Goal: Transaction & Acquisition: Subscribe to service/newsletter

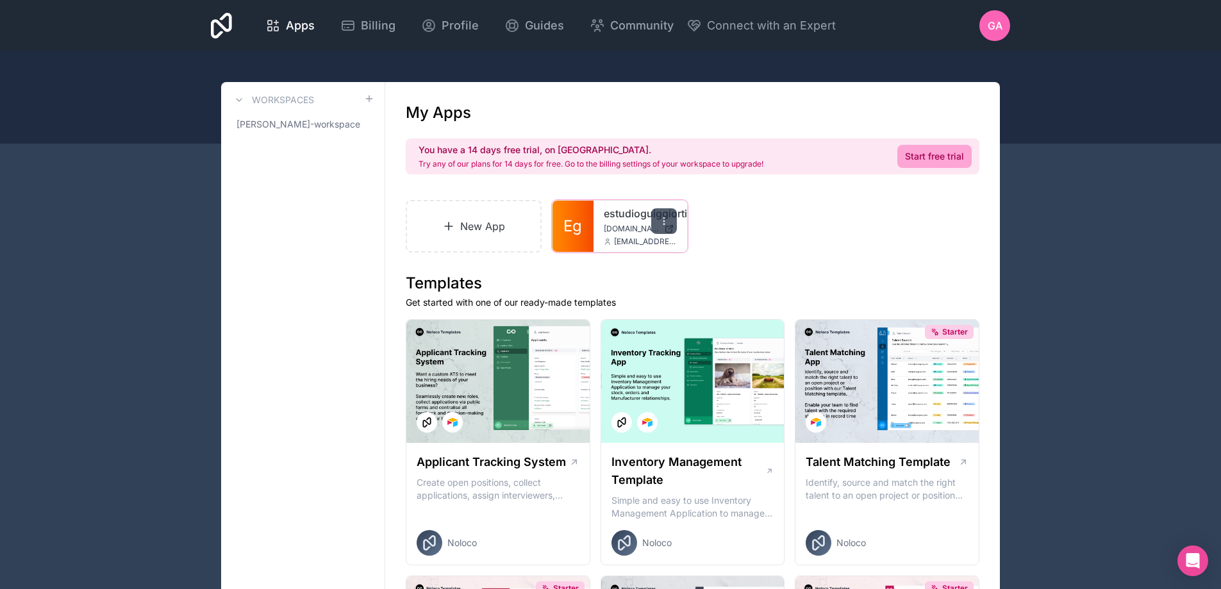
click at [666, 217] on icon at bounding box center [664, 221] width 10 height 10
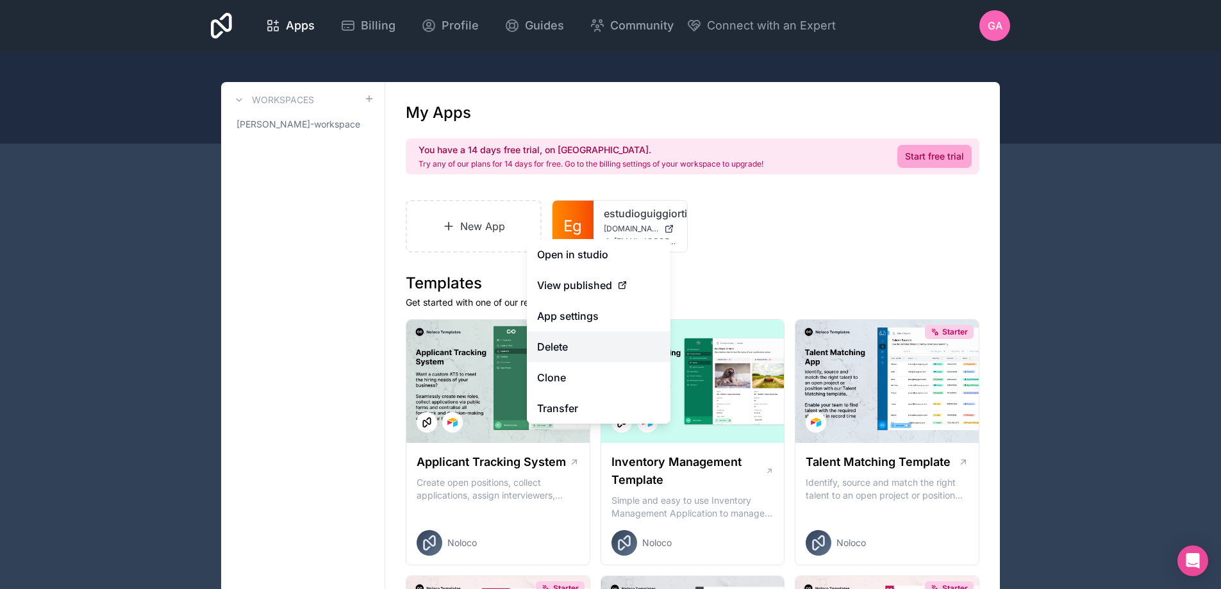
click at [563, 351] on button "Delete" at bounding box center [599, 346] width 144 height 31
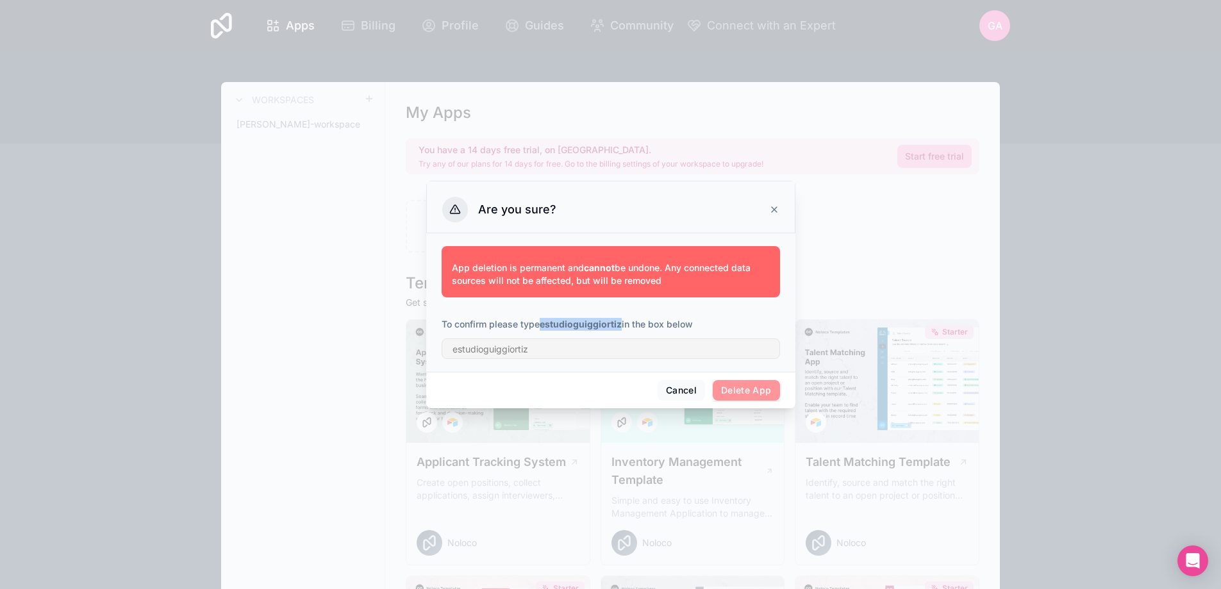
drag, startPoint x: 542, startPoint y: 322, endPoint x: 621, endPoint y: 324, distance: 78.9
click at [621, 324] on strong "estudioguiggiortiz" at bounding box center [581, 324] width 82 height 11
copy strong "estudioguiggiortiz"
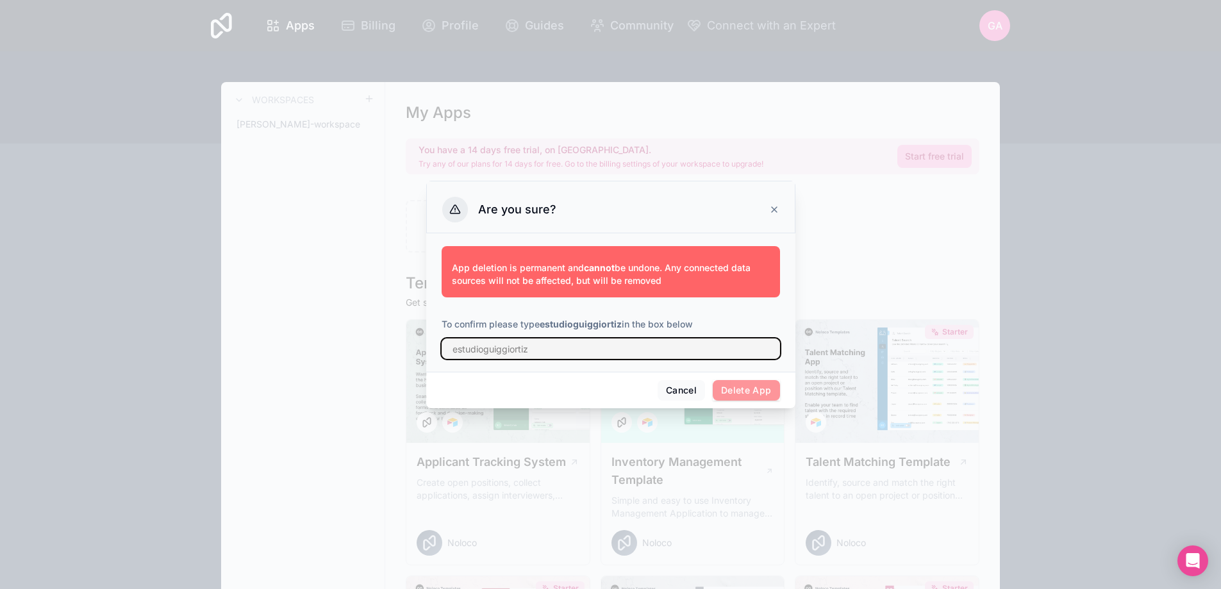
click at [552, 349] on input "text" at bounding box center [611, 348] width 338 height 21
paste input "estudioguiggiortiz"
type input "estudioguiggiortiz"
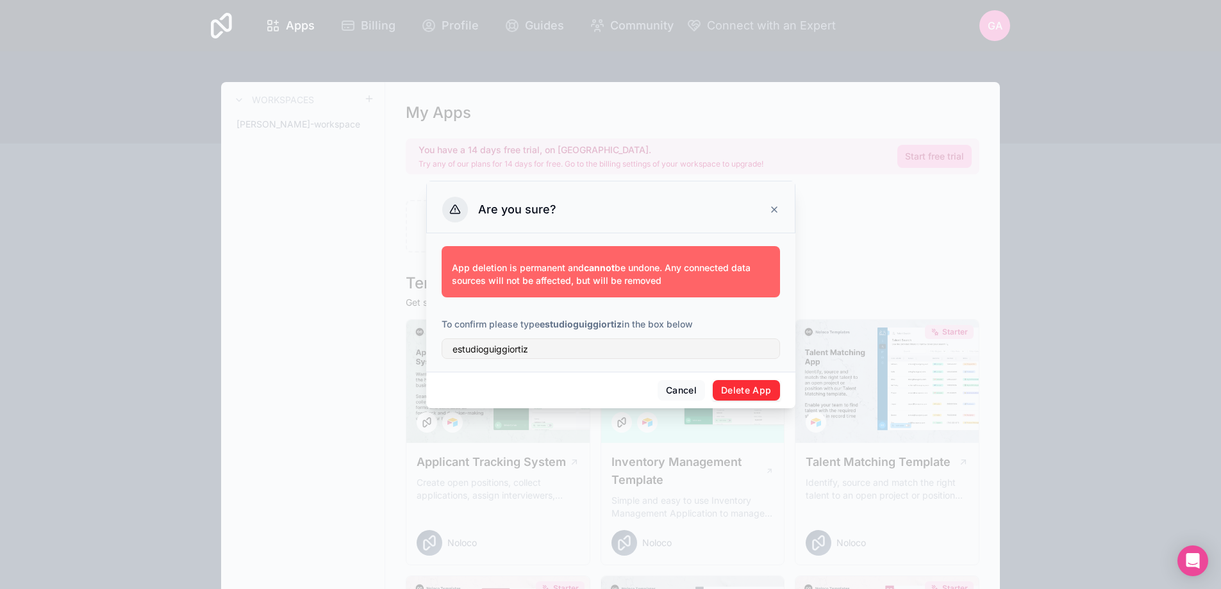
click at [747, 397] on button "Delete App" at bounding box center [746, 390] width 67 height 21
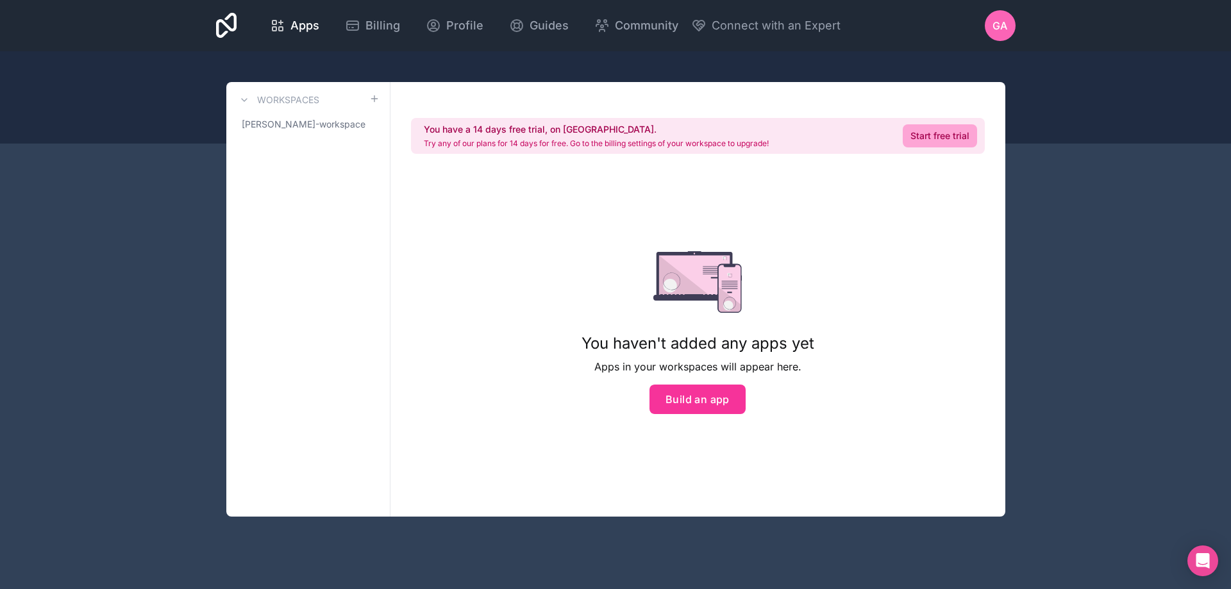
click at [1001, 19] on span "GA" at bounding box center [999, 25] width 15 height 15
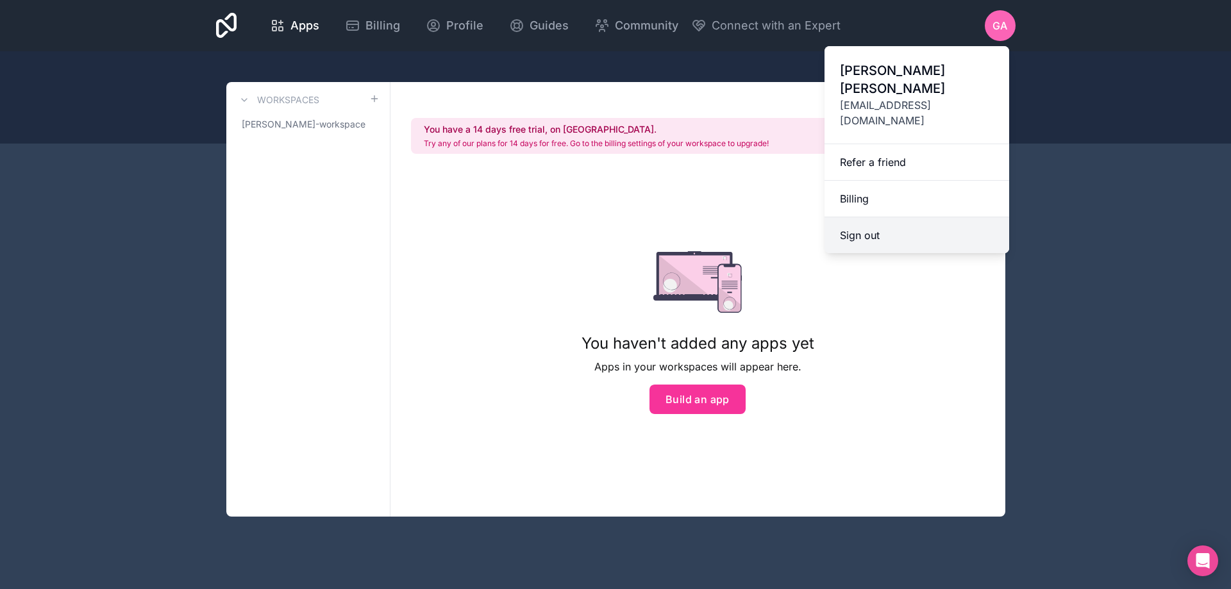
click at [870, 217] on button "Sign out" at bounding box center [916, 235] width 185 height 36
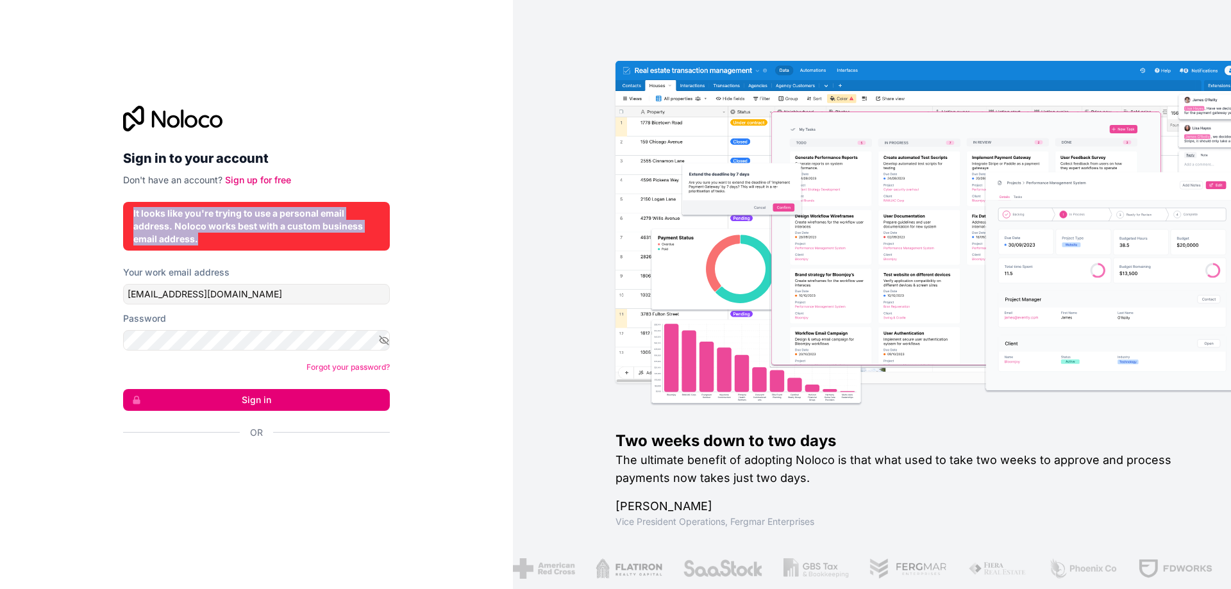
drag, startPoint x: 203, startPoint y: 237, endPoint x: 132, endPoint y: 217, distance: 73.4
click at [132, 217] on div "It looks like you're trying to use a personal email address. Noloco works best …" at bounding box center [256, 226] width 267 height 49
click at [57, 162] on div "Sign in to your account Don't have an account? Sign up for free It looks like y…" at bounding box center [256, 294] width 513 height 589
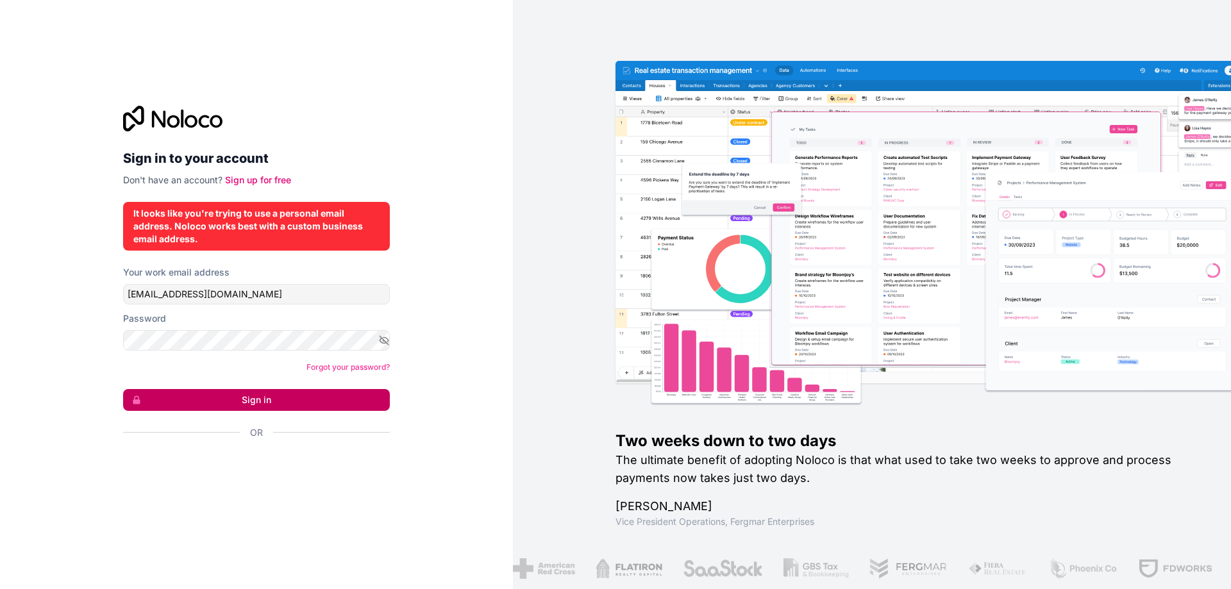
click at [287, 402] on button "Sign in" at bounding box center [256, 400] width 267 height 22
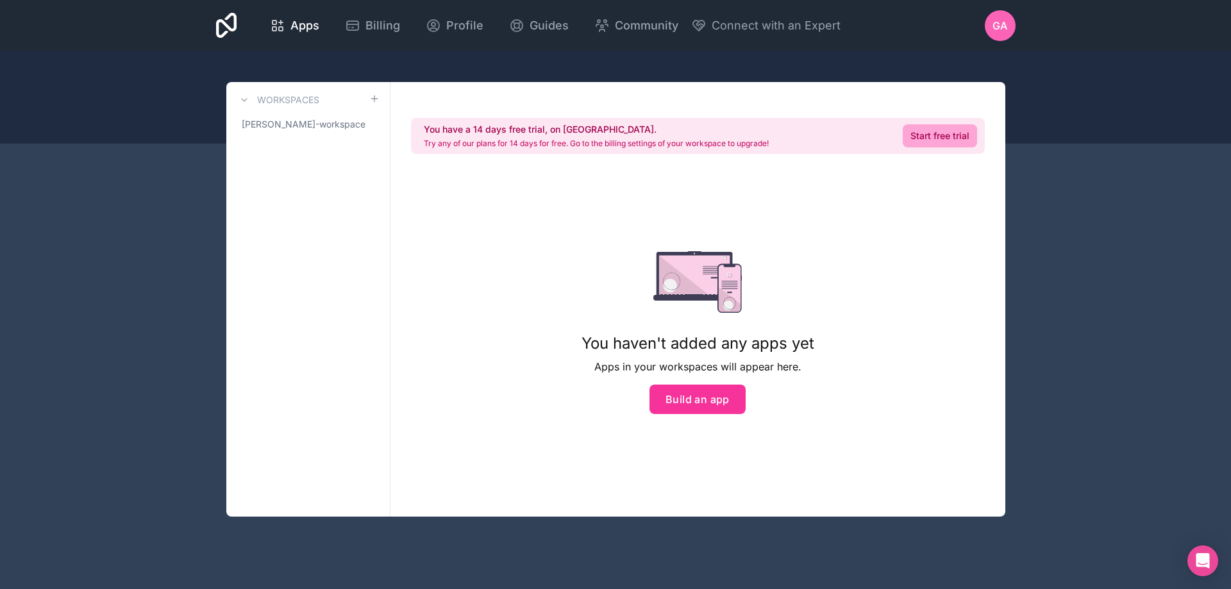
click at [994, 23] on span "GA" at bounding box center [999, 25] width 15 height 15
click at [328, 128] on span "[PERSON_NAME]-workspace" at bounding box center [304, 124] width 124 height 13
drag, startPoint x: 328, startPoint y: 128, endPoint x: 290, endPoint y: 128, distance: 38.5
click at [290, 128] on span "[PERSON_NAME]-workspace" at bounding box center [304, 124] width 124 height 13
click at [337, 121] on span "[PERSON_NAME]-workspace" at bounding box center [304, 124] width 124 height 13
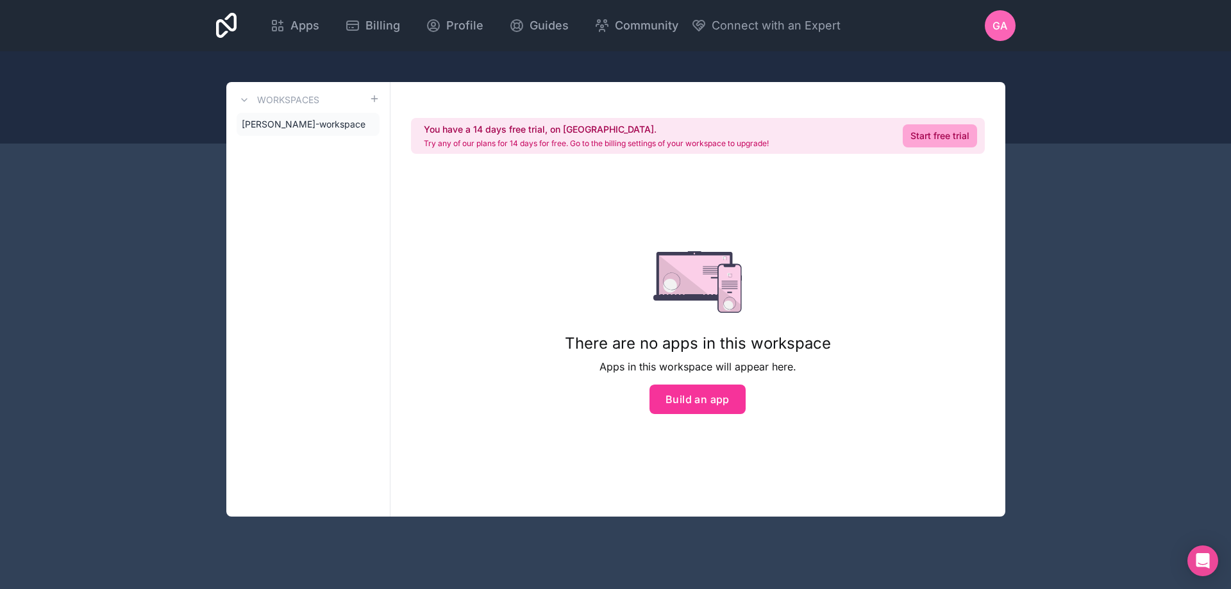
click at [1004, 17] on div "GA" at bounding box center [1000, 25] width 31 height 31
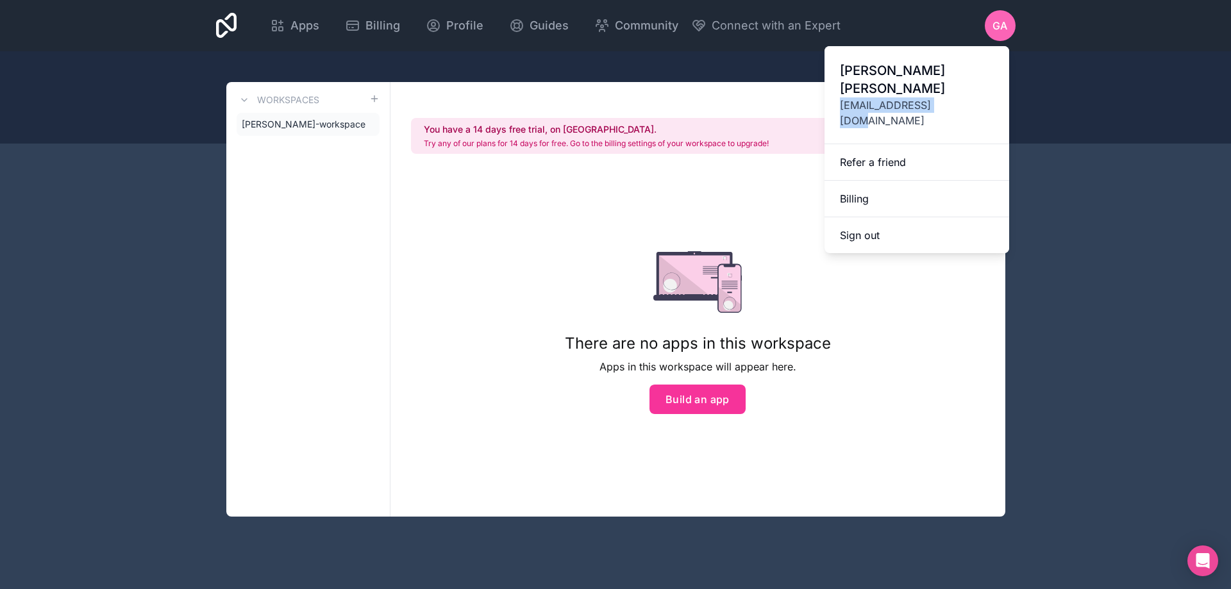
drag, startPoint x: 951, startPoint y: 86, endPoint x: 835, endPoint y: 94, distance: 115.6
click at [835, 94] on div "[PERSON_NAME] [EMAIL_ADDRESS][DOMAIN_NAME]" at bounding box center [916, 95] width 185 height 98
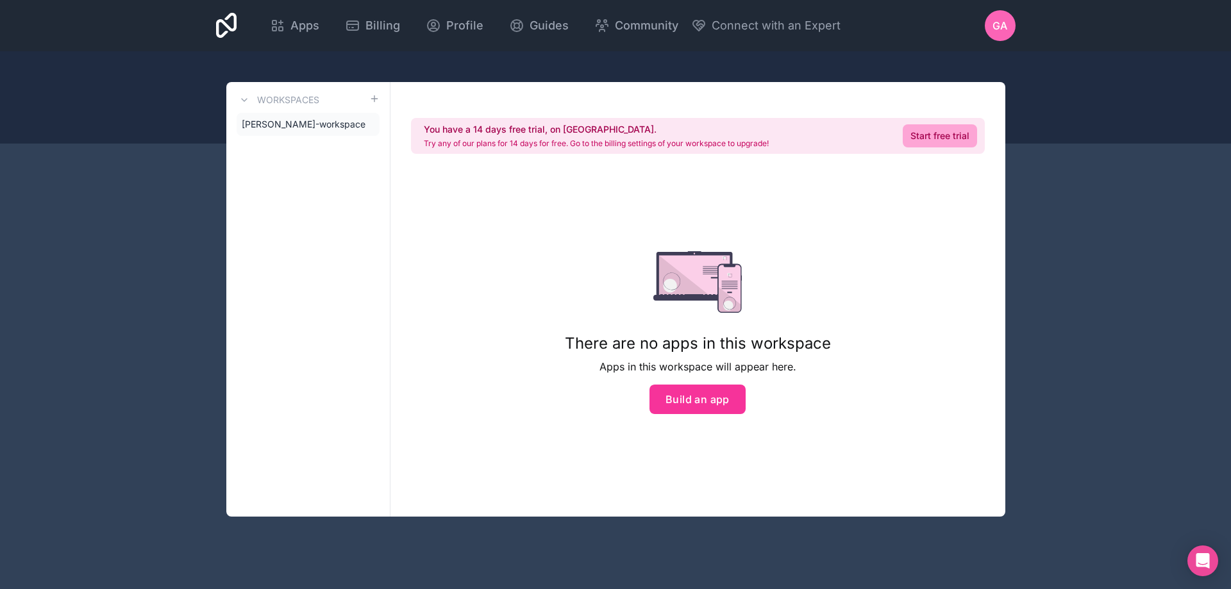
click at [997, 29] on span "GA" at bounding box center [999, 25] width 15 height 15
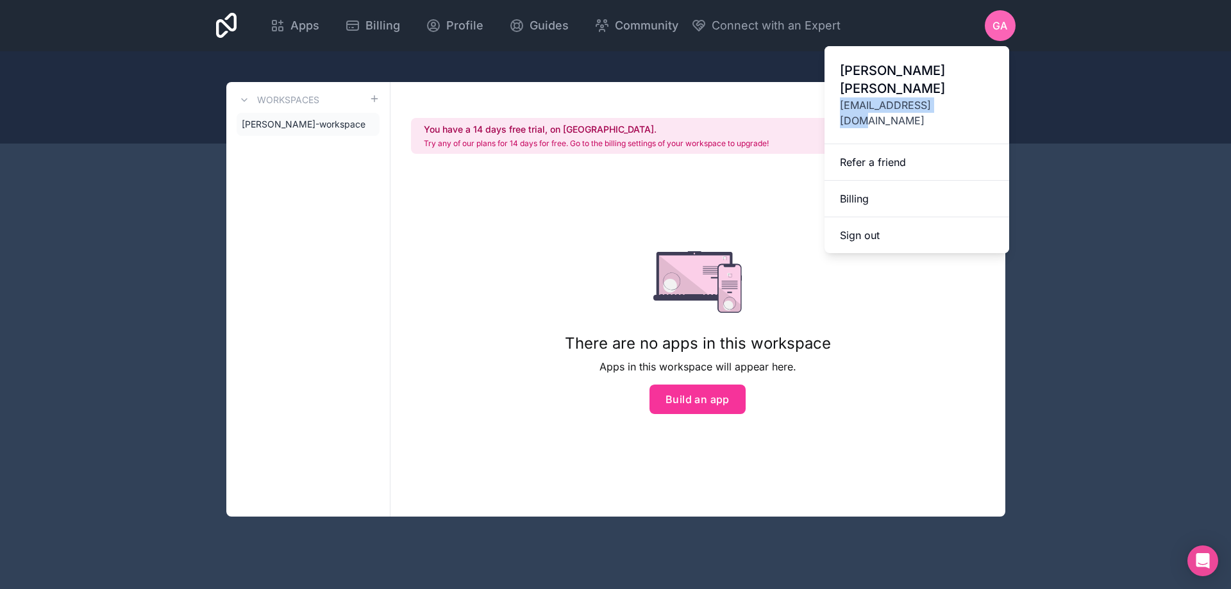
copy span "[EMAIL_ADDRESS][DOMAIN_NAME]"
drag, startPoint x: 954, startPoint y: 88, endPoint x: 831, endPoint y: 87, distance: 123.7
click at [831, 87] on div "[PERSON_NAME] [EMAIL_ADDRESS][DOMAIN_NAME]" at bounding box center [916, 95] width 185 height 98
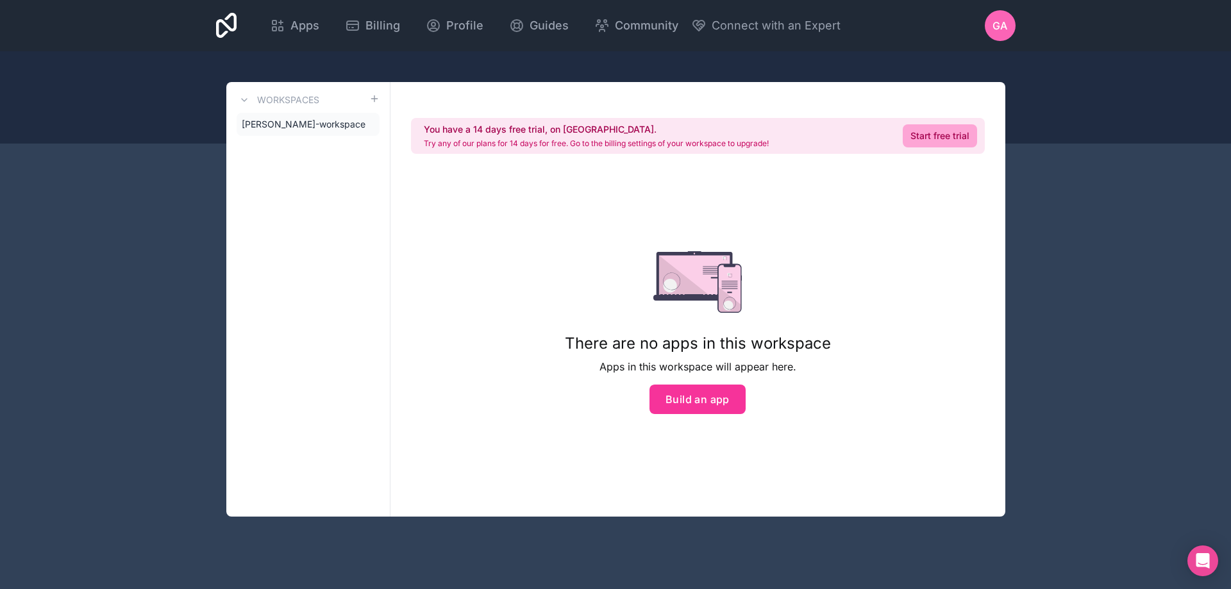
click at [997, 28] on span "GA" at bounding box center [999, 25] width 15 height 15
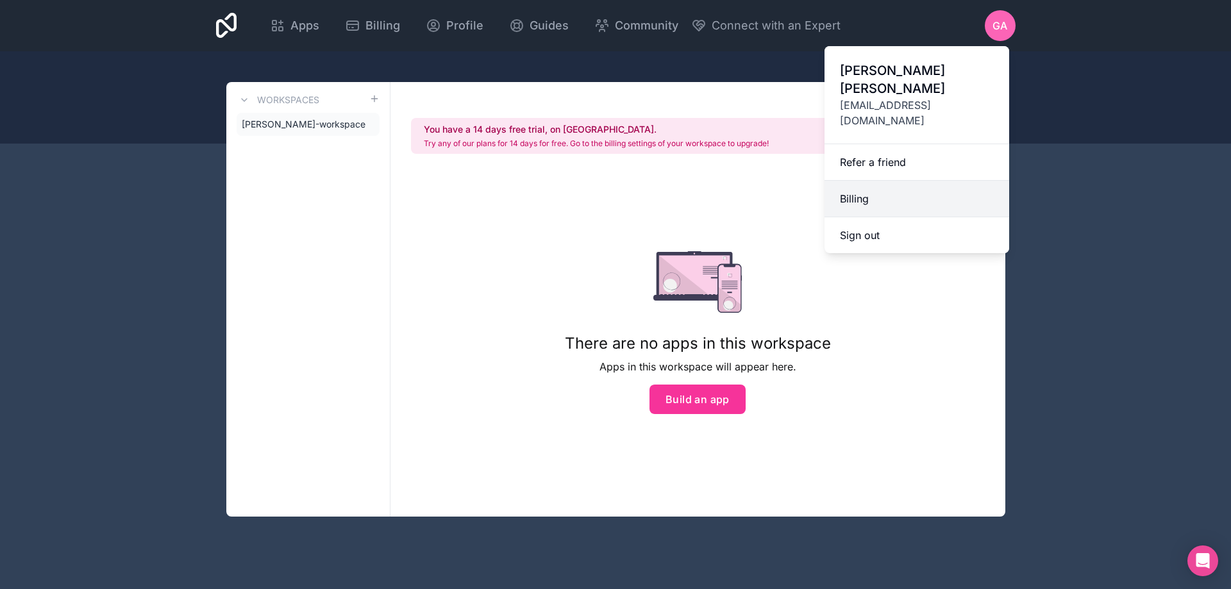
click at [852, 181] on link "Billing" at bounding box center [916, 199] width 185 height 37
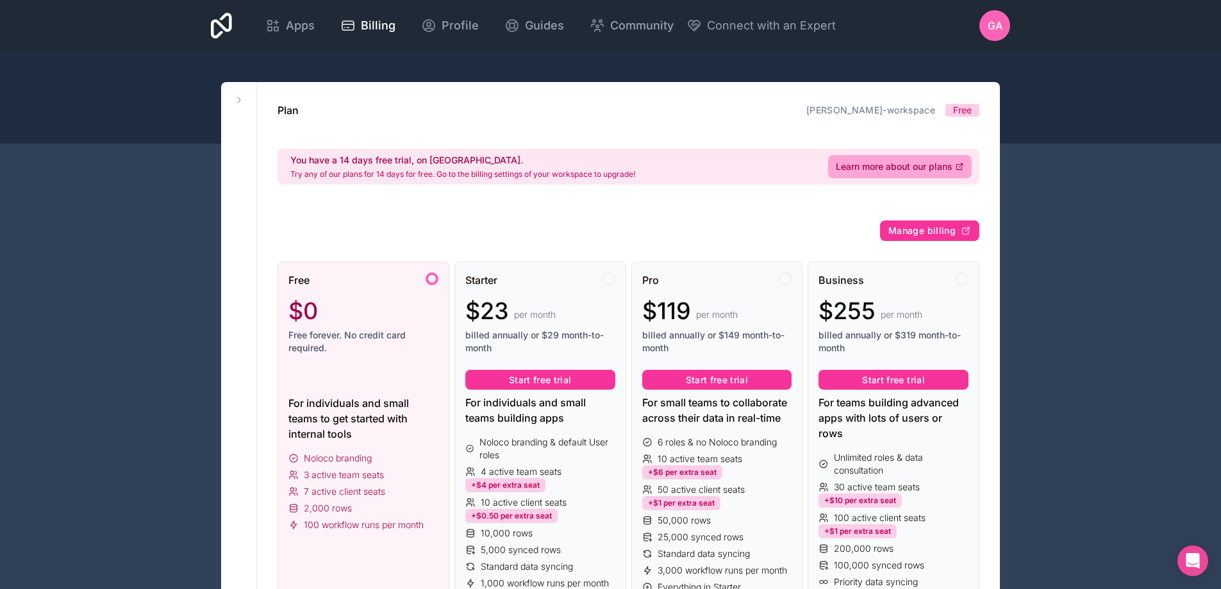
click at [1001, 19] on span "GA" at bounding box center [995, 25] width 15 height 15
click at [309, 31] on span "Apps" at bounding box center [300, 26] width 29 height 18
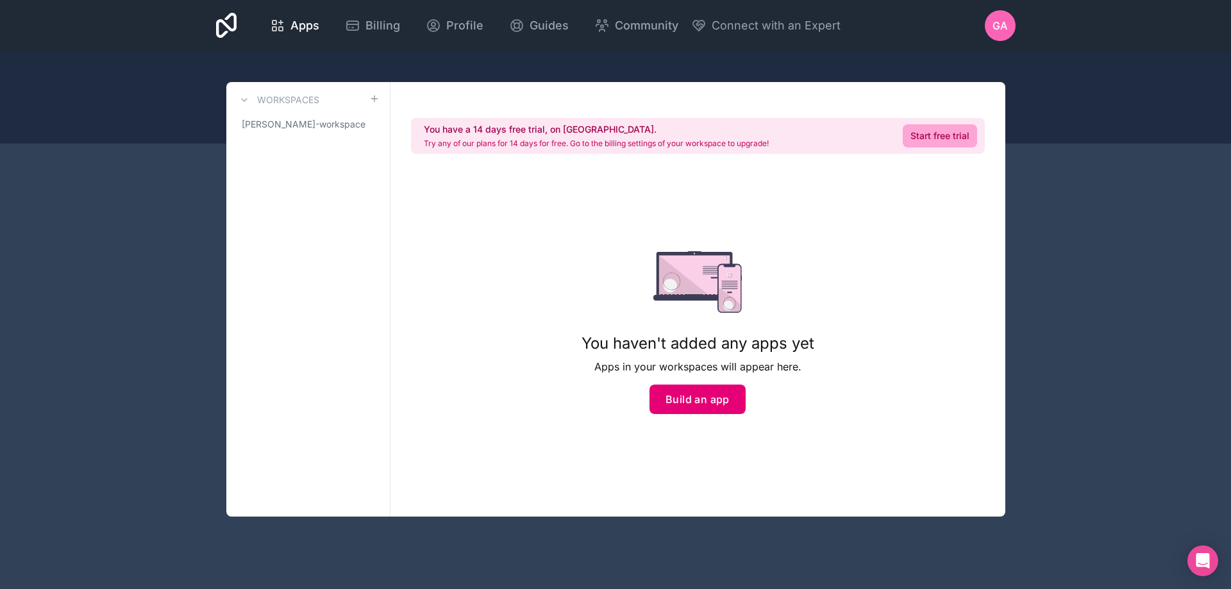
click at [717, 402] on button "Build an app" at bounding box center [697, 399] width 96 height 29
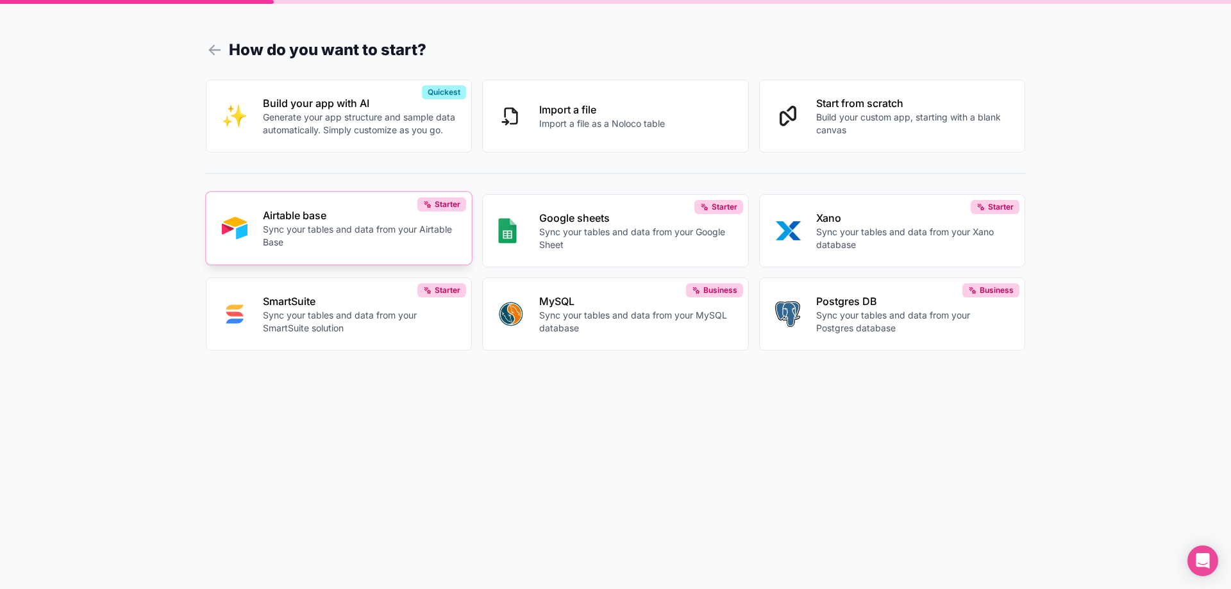
click at [322, 228] on p "Sync your tables and data from your Airtable Base" at bounding box center [360, 236] width 194 height 26
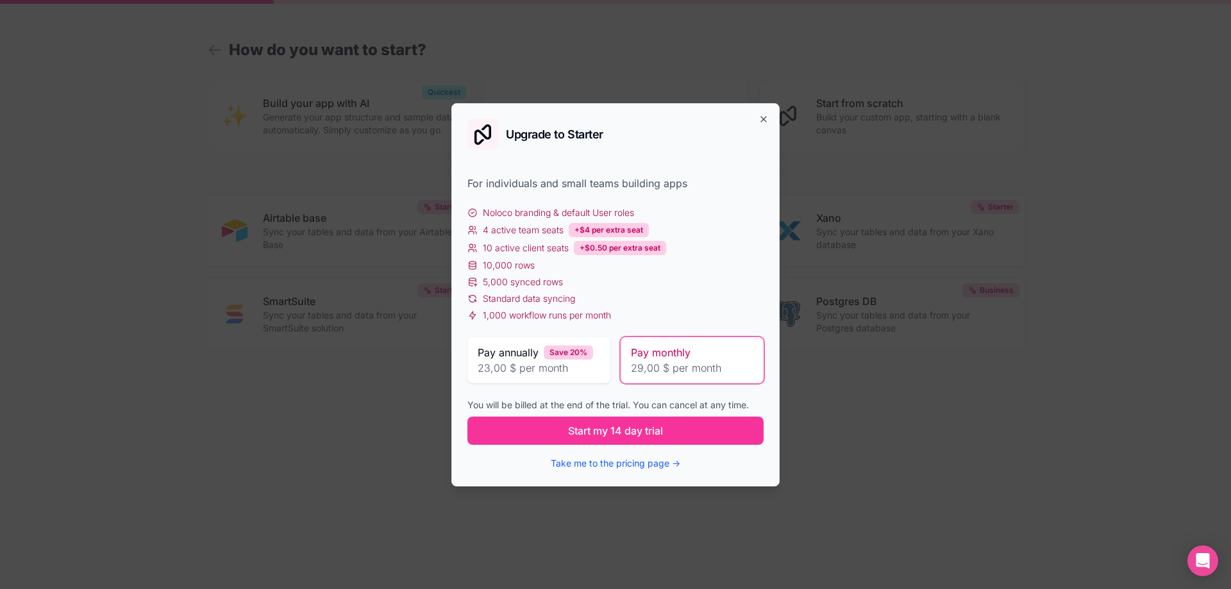
click at [517, 371] on span "23,00 $ per month" at bounding box center [539, 367] width 122 height 15
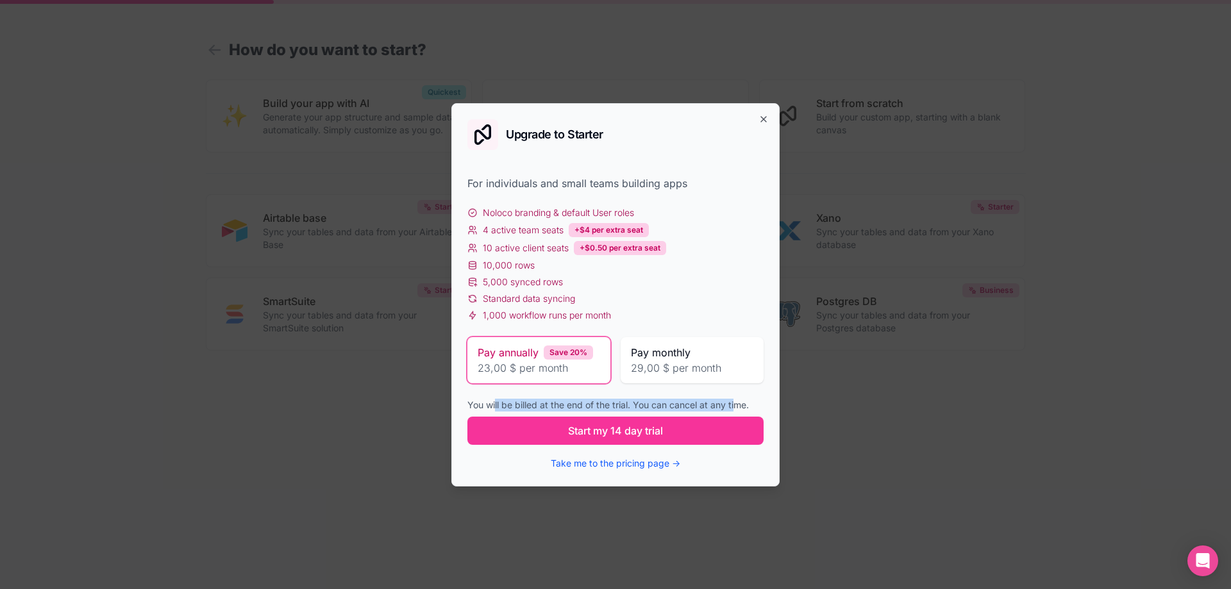
drag, startPoint x: 496, startPoint y: 404, endPoint x: 735, endPoint y: 401, distance: 239.1
click at [735, 401] on div "You will be billed at the end of the trial. You can cancel at any time." at bounding box center [615, 405] width 296 height 13
click at [653, 359] on span "Pay monthly" at bounding box center [661, 352] width 60 height 15
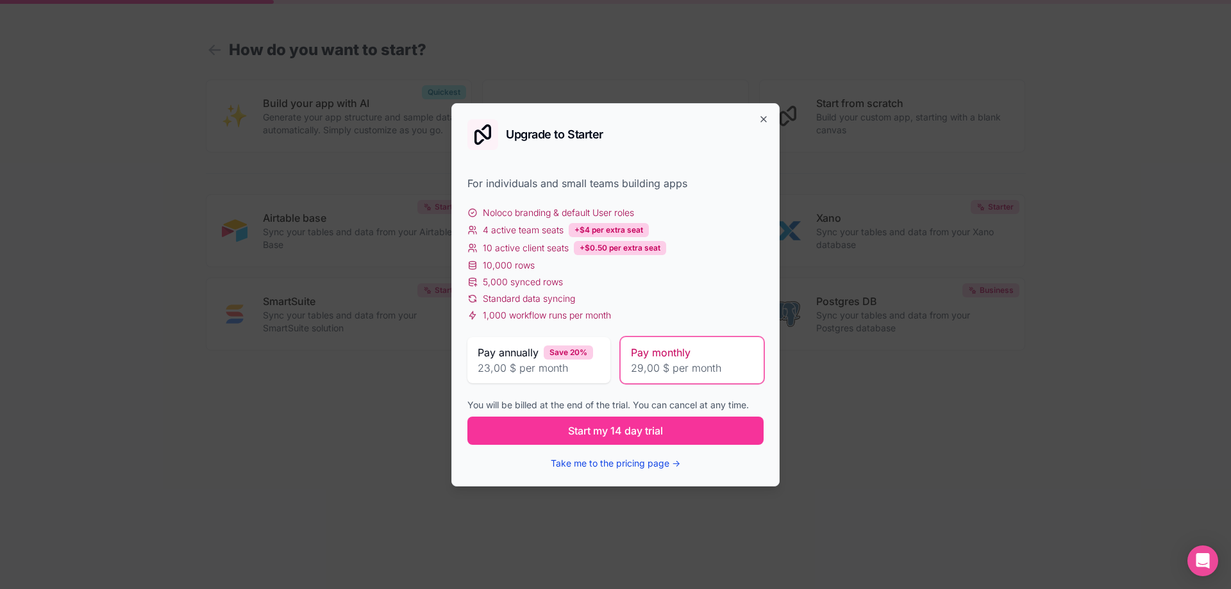
click at [600, 463] on button "Take me to the pricing page →" at bounding box center [615, 463] width 129 height 13
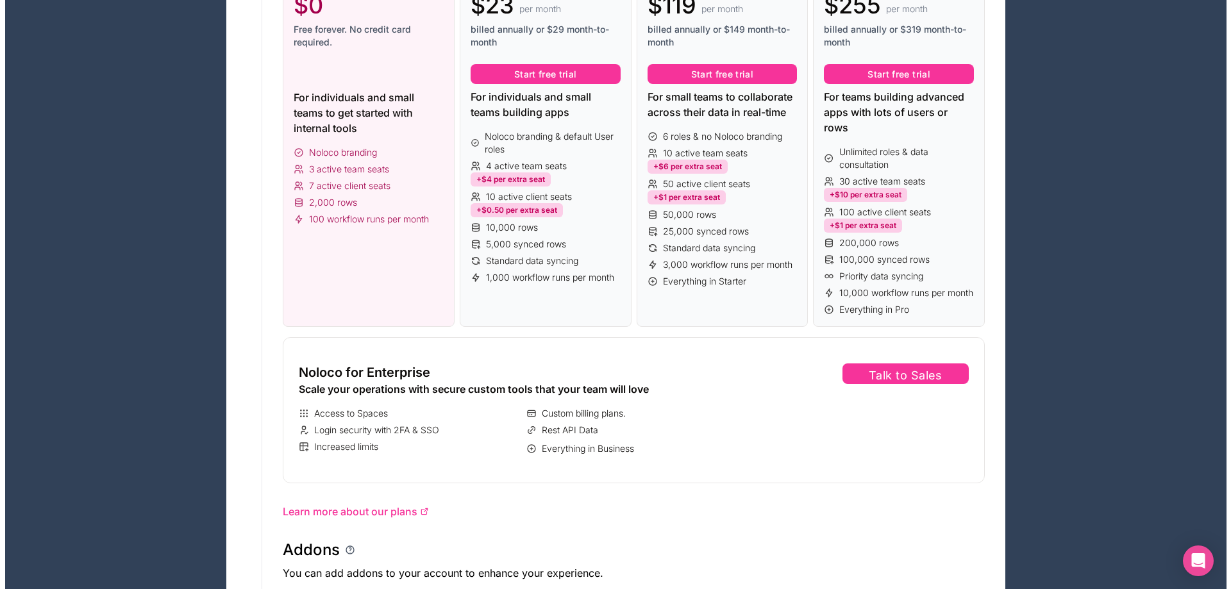
scroll to position [128, 0]
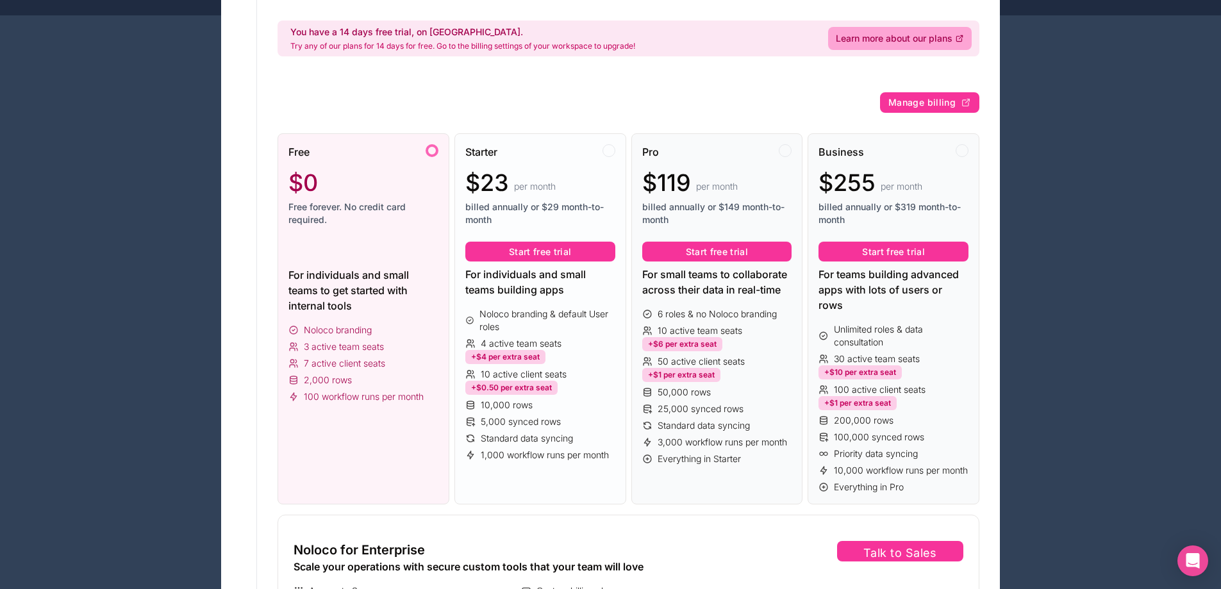
click at [553, 317] on span "Noloco branding & default User roles" at bounding box center [546, 321] width 135 height 26
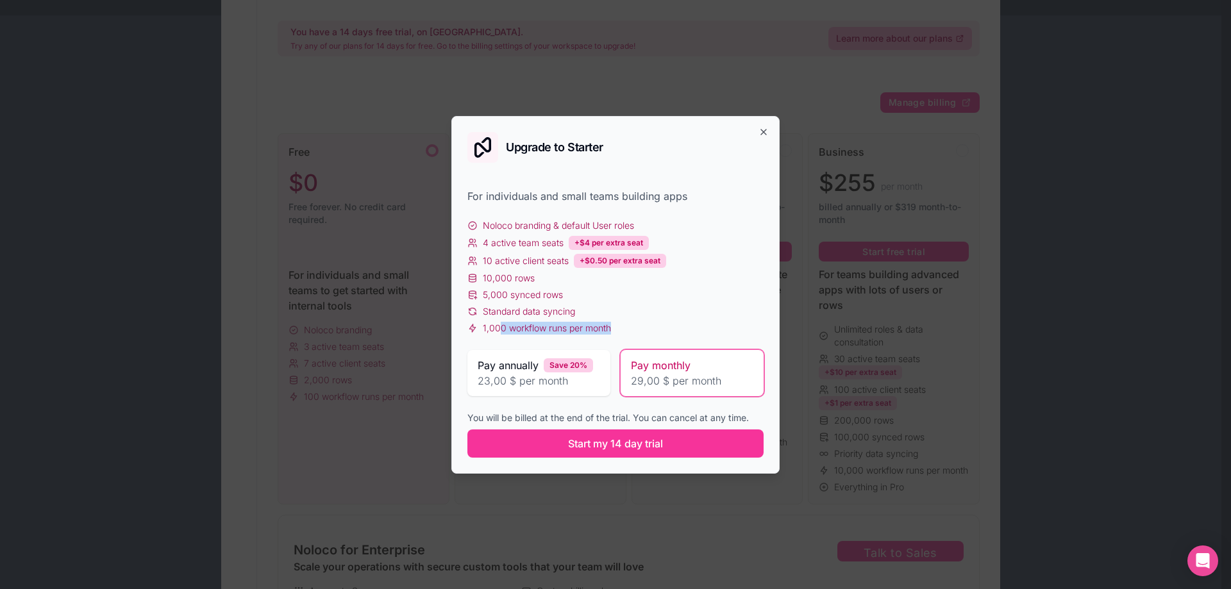
drag, startPoint x: 501, startPoint y: 328, endPoint x: 633, endPoint y: 325, distance: 132.7
click at [633, 325] on div "1,000 workflow runs per month" at bounding box center [615, 328] width 296 height 13
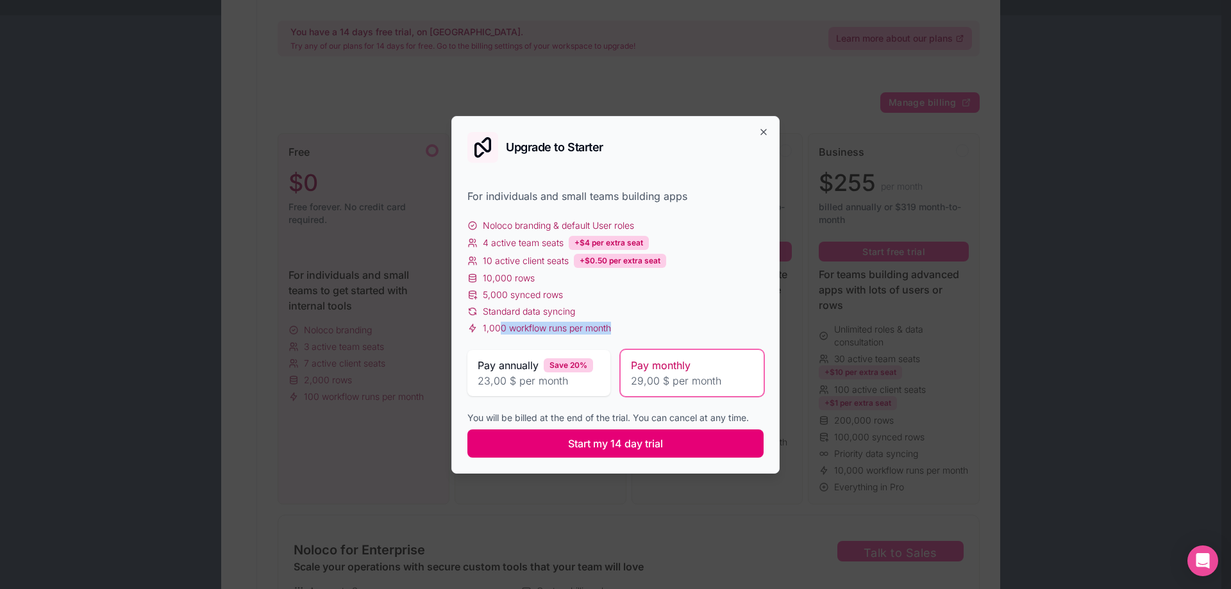
click at [606, 446] on span "Start my 14 day trial" at bounding box center [615, 443] width 95 height 15
